Goal: Communication & Community: Answer question/provide support

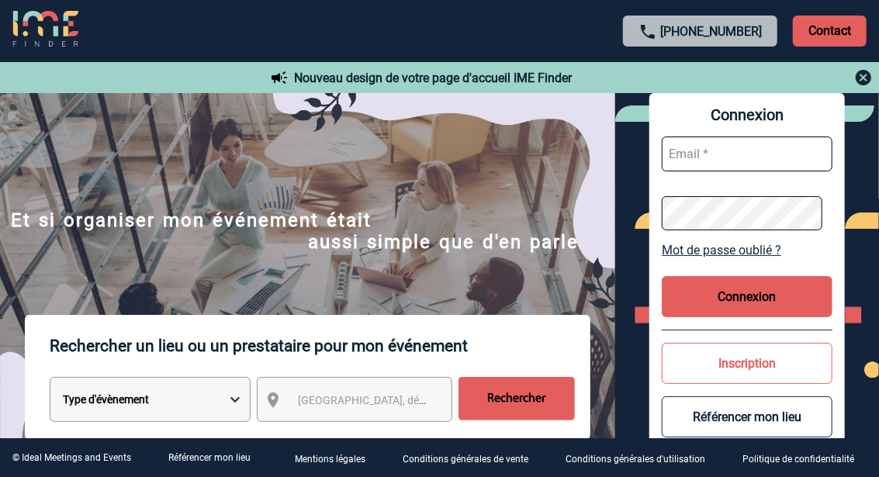
drag, startPoint x: 0, startPoint y: 0, endPoint x: 697, endPoint y: 154, distance: 713.9
click at [697, 154] on input "text" at bounding box center [747, 153] width 171 height 35
type input "helene.barthelme@capgemini.com"
click at [732, 292] on button "Connexion" at bounding box center [747, 296] width 171 height 41
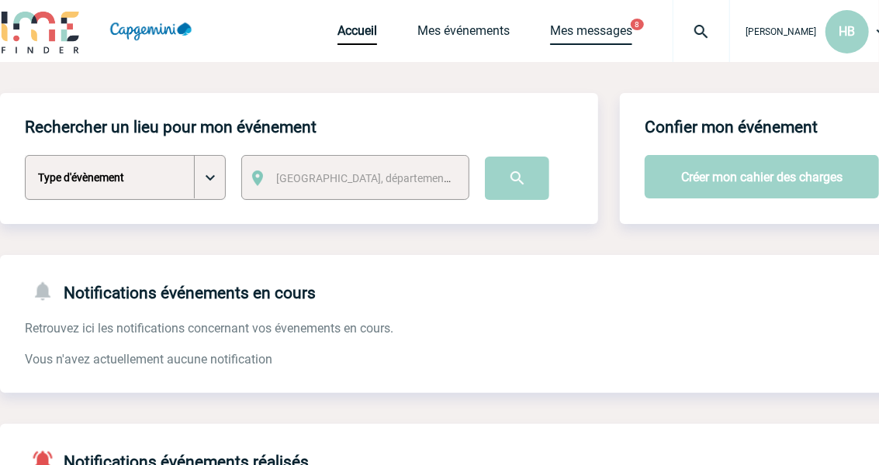
click at [583, 29] on link "Mes messages" at bounding box center [591, 34] width 82 height 22
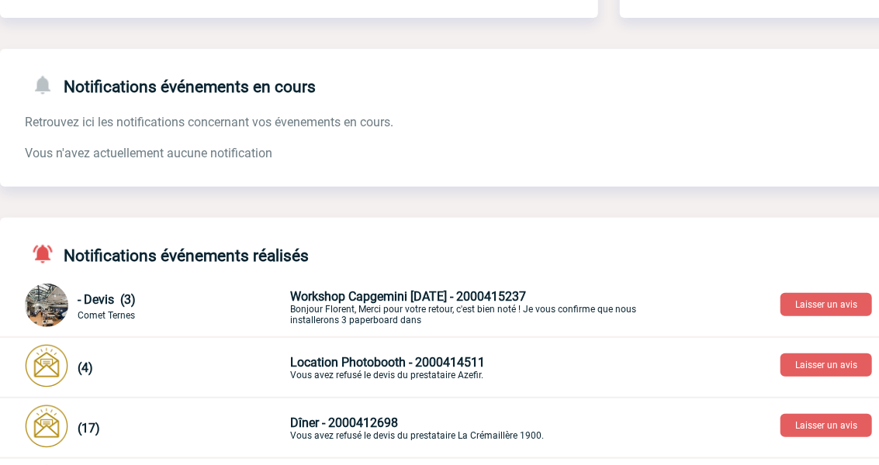
scroll to position [233, 0]
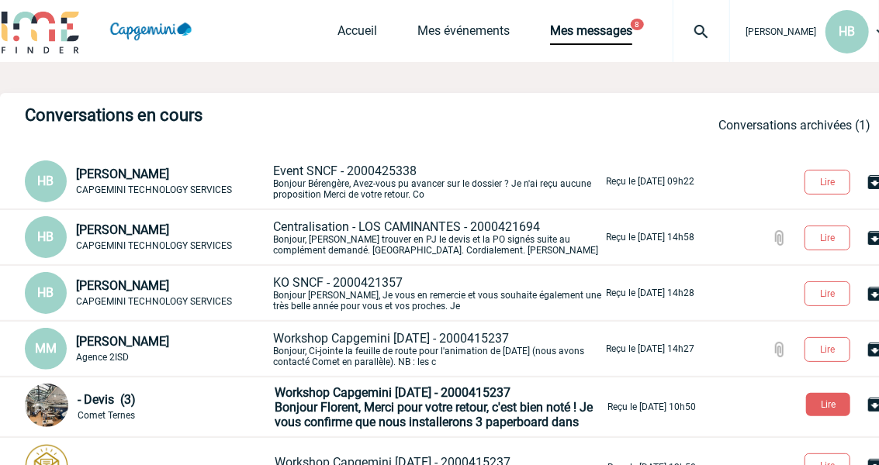
click at [410, 190] on p "Event SNCF - 2000425338 Bonjour Bérengère, Avez-vous pu avancer sur le dossier …" at bounding box center [438, 182] width 330 height 36
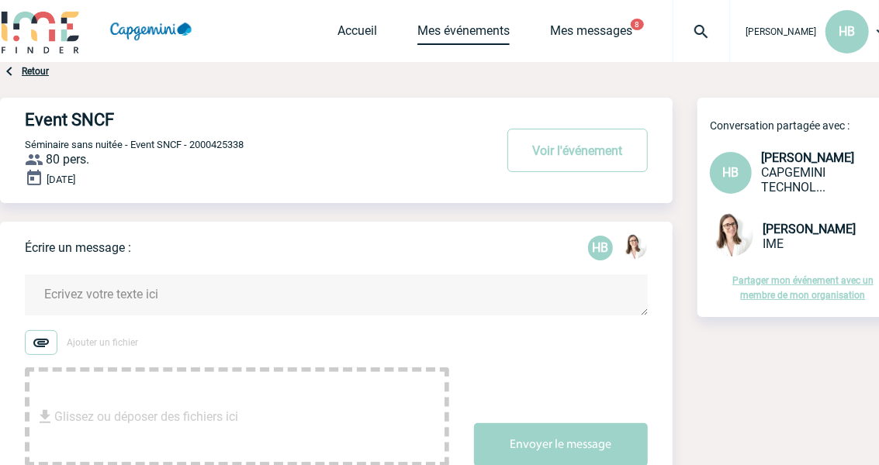
click at [461, 34] on link "Mes événements" at bounding box center [463, 34] width 92 height 22
